Goal: Find specific page/section: Find specific page/section

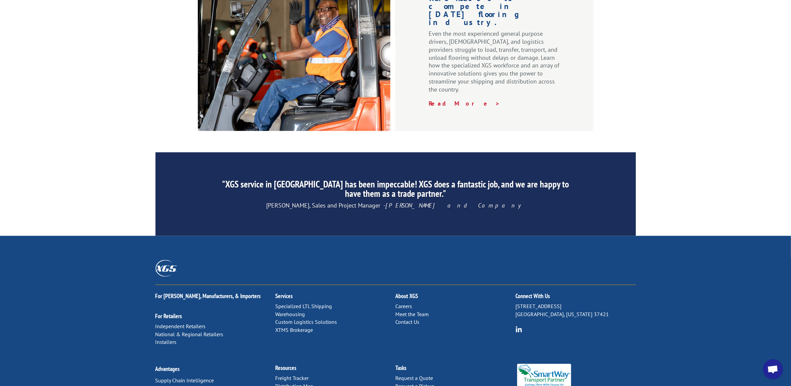
scroll to position [935, 0]
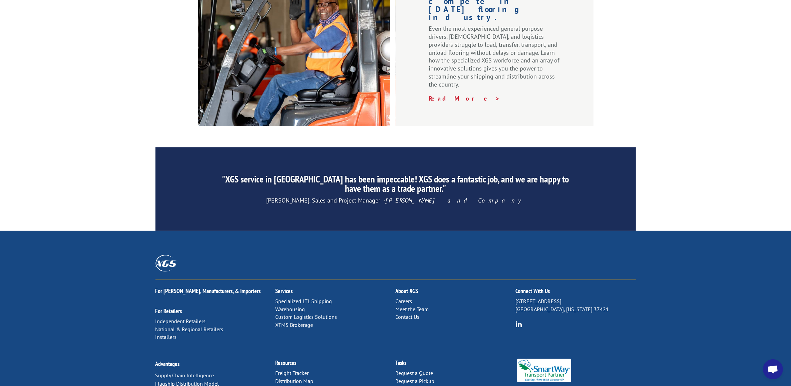
click at [282, 377] on link "Distribution Map" at bounding box center [295, 380] width 38 height 7
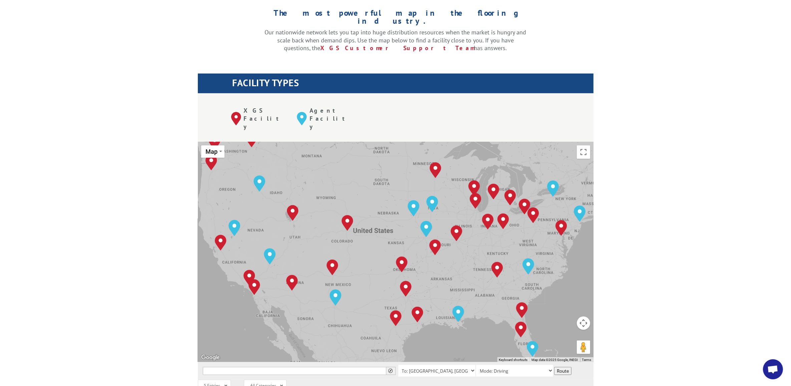
scroll to position [209, 0]
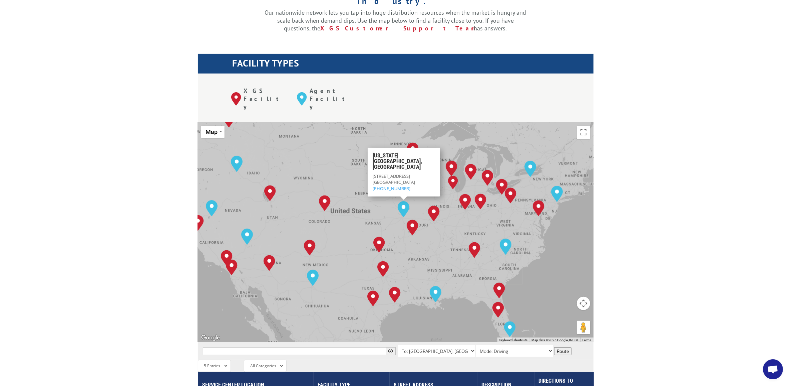
click at [405, 201] on img "Kansas City, MO" at bounding box center [404, 209] width 12 height 16
drag, startPoint x: 425, startPoint y: 150, endPoint x: 370, endPoint y: 146, distance: 54.9
click at [370, 148] on div "[US_STATE][GEOGRAPHIC_DATA][STREET_ADDRESS] (844) 947-7447" at bounding box center [404, 172] width 72 height 49
copy div "[STREET_ADDRESS]"
